Goal: Navigation & Orientation: Find specific page/section

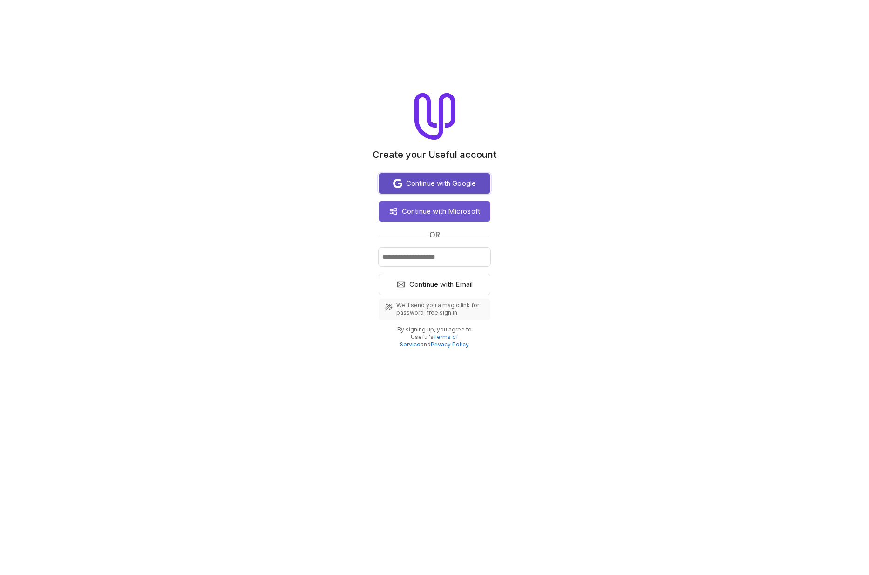
click at [439, 181] on span "Continue with Google" at bounding box center [441, 183] width 70 height 11
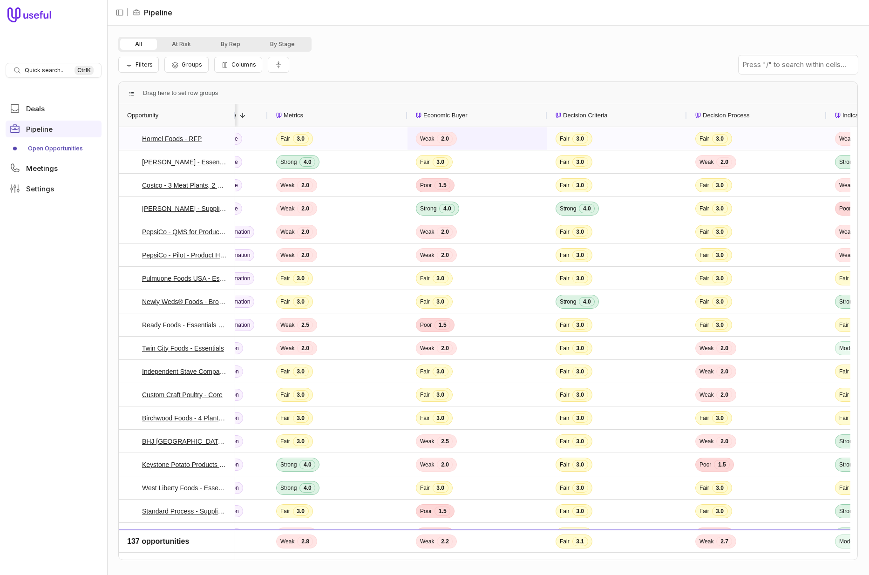
scroll to position [0, 326]
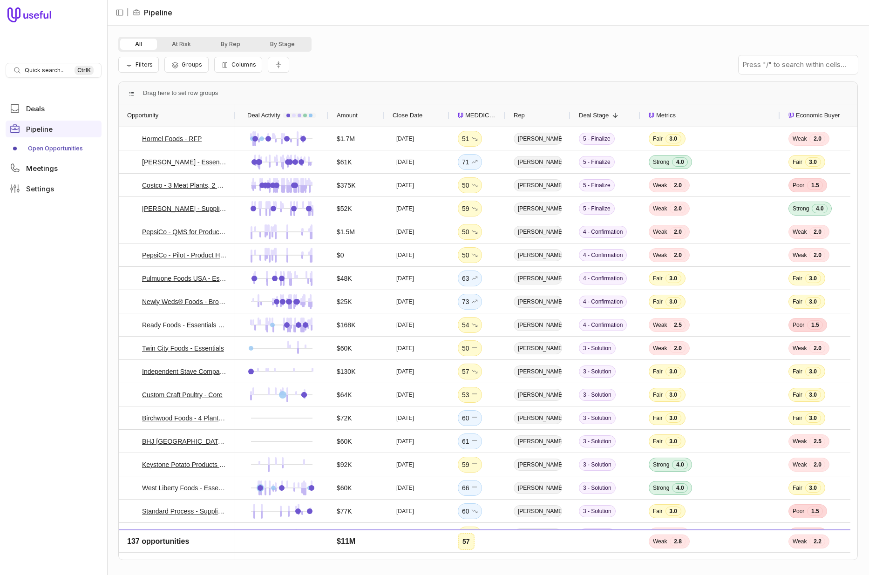
click at [472, 115] on span "MEDDICC Score" at bounding box center [481, 115] width 32 height 11
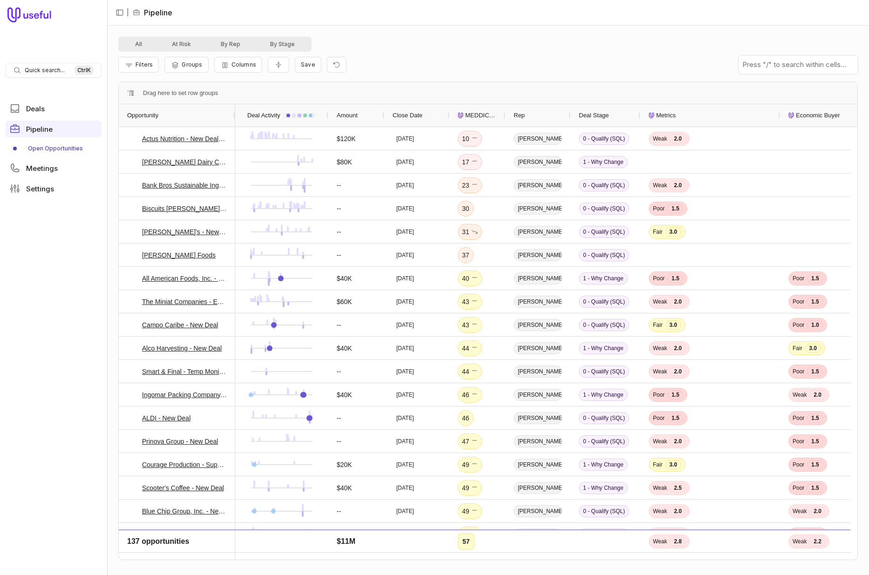
click at [478, 116] on span "MEDDICC Score" at bounding box center [481, 115] width 32 height 11
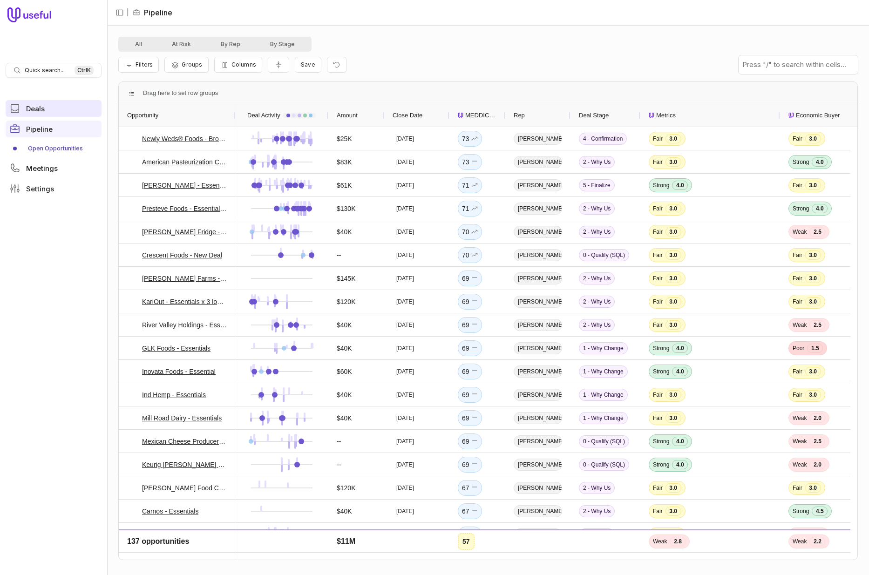
click at [39, 112] on span "Deals" at bounding box center [35, 108] width 19 height 7
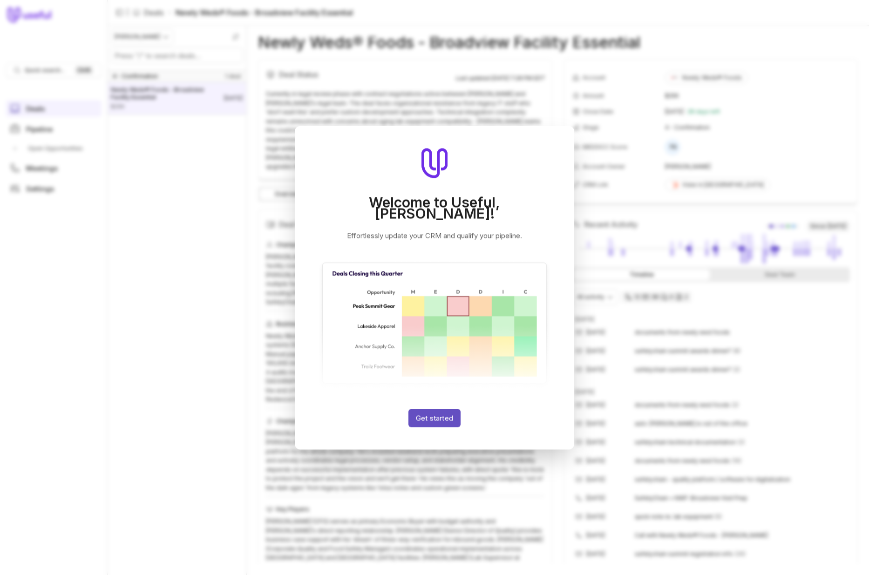
click at [431, 413] on button "Get started" at bounding box center [435, 418] width 52 height 18
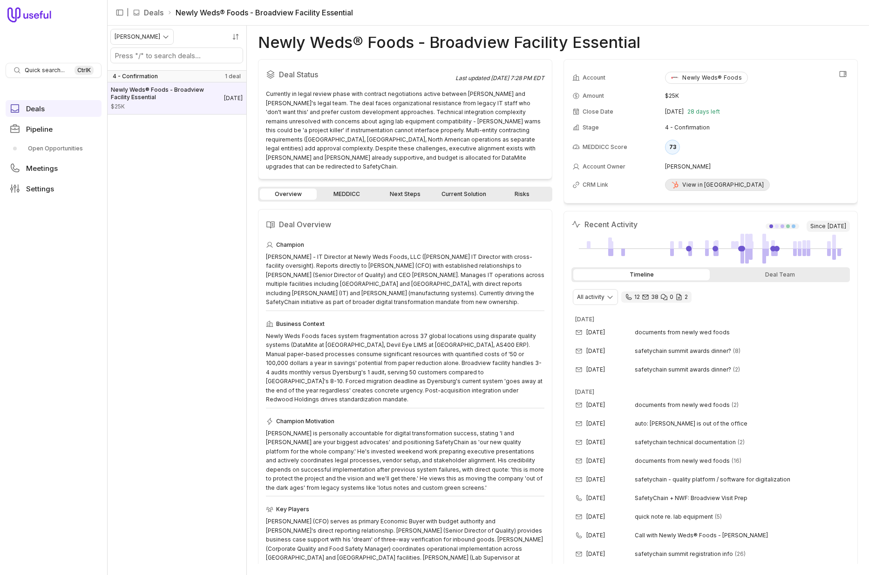
click at [697, 186] on div "View in [GEOGRAPHIC_DATA]" at bounding box center [717, 184] width 93 height 7
